Goal: Information Seeking & Learning: Check status

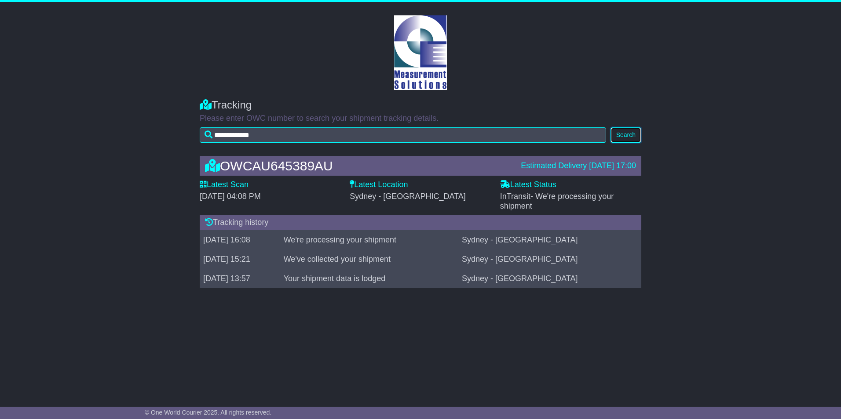
click at [634, 127] on button "Search" at bounding box center [625, 134] width 31 height 15
click at [630, 137] on button "Search" at bounding box center [625, 134] width 31 height 15
